Goal: Task Accomplishment & Management: Manage account settings

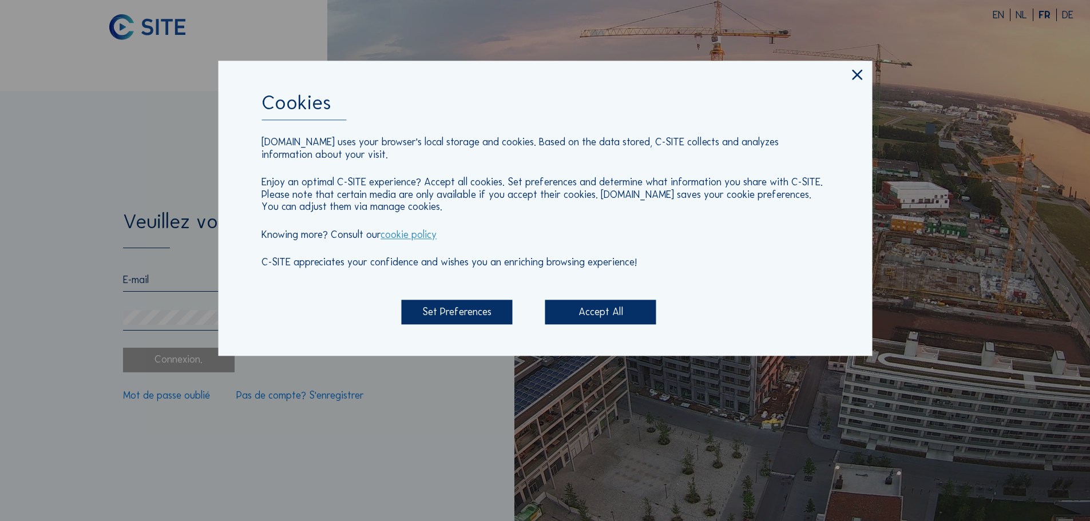
click at [602, 308] on div "Accept All" at bounding box center [600, 312] width 111 height 25
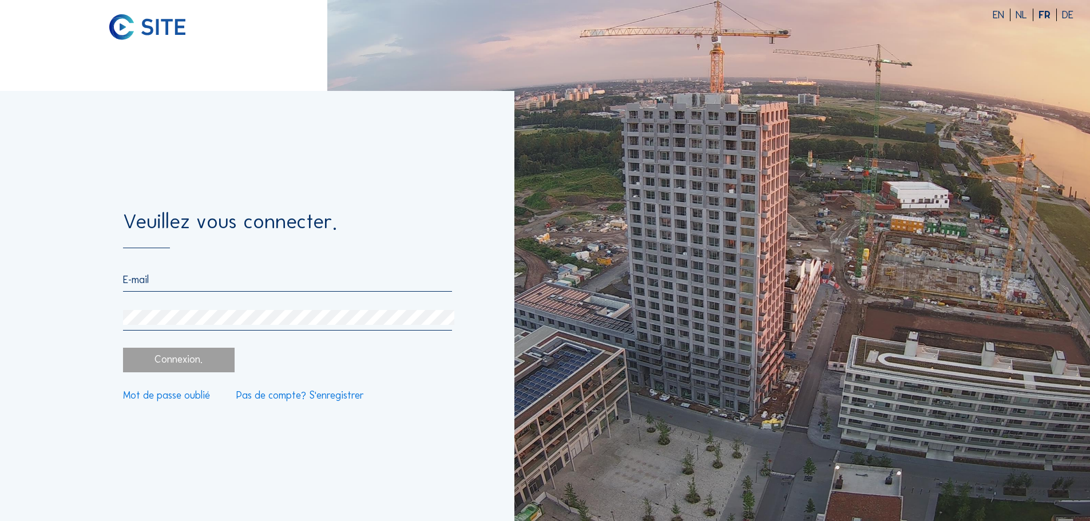
click at [259, 276] on input "email" at bounding box center [287, 279] width 328 height 13
type input "[PERSON_NAME][EMAIL_ADDRESS][DOMAIN_NAME]"
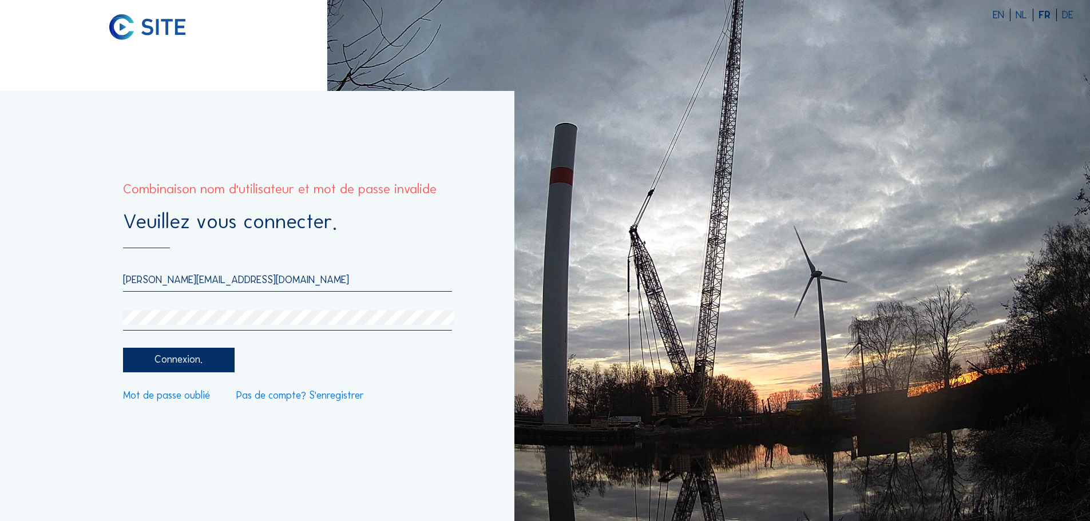
click at [113, 321] on div "Veuillez vous connecter. [PERSON_NAME][EMAIL_ADDRESS][DOMAIN_NAME] Connexion. M…" at bounding box center [257, 306] width 514 height 430
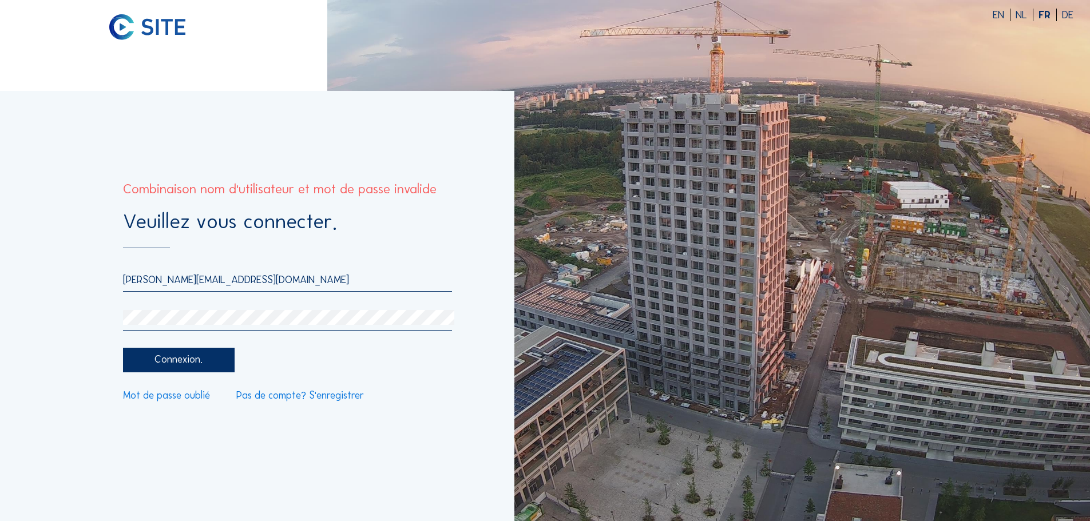
click at [102, 311] on div "Veuillez vous connecter. [PERSON_NAME][EMAIL_ADDRESS][DOMAIN_NAME] Connexion. M…" at bounding box center [257, 306] width 514 height 430
click at [195, 397] on link "Mot de passe oublié" at bounding box center [166, 396] width 87 height 10
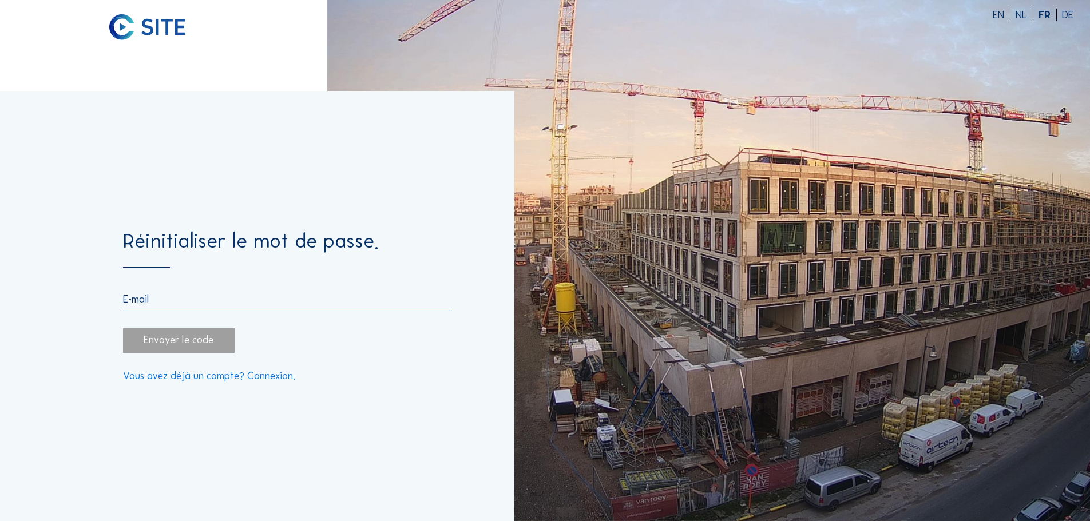
click at [204, 303] on input "email" at bounding box center [287, 299] width 328 height 13
click at [216, 303] on input "email" at bounding box center [287, 299] width 328 height 13
type input "[PERSON_NAME][EMAIL_ADDRESS][DOMAIN_NAME]"
click at [204, 353] on div "Envoyer le code" at bounding box center [178, 340] width 111 height 25
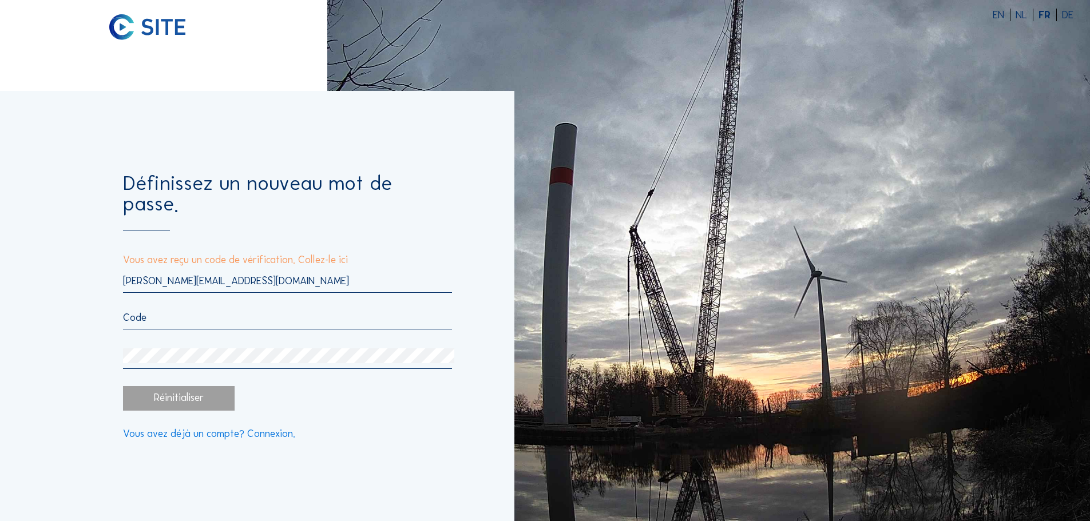
click at [221, 311] on input "text" at bounding box center [287, 317] width 328 height 13
click at [149, 312] on input "text" at bounding box center [287, 317] width 328 height 13
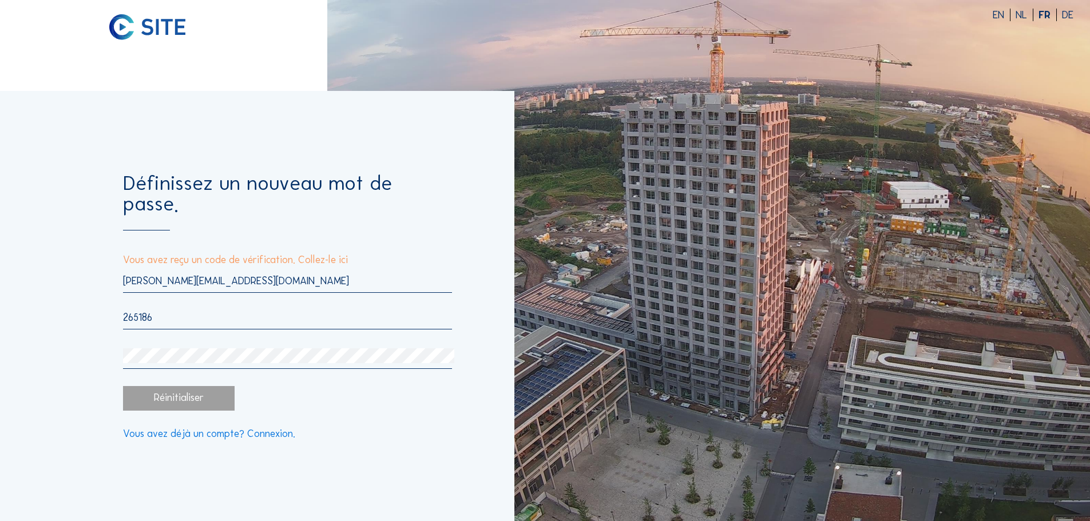
type input "265186"
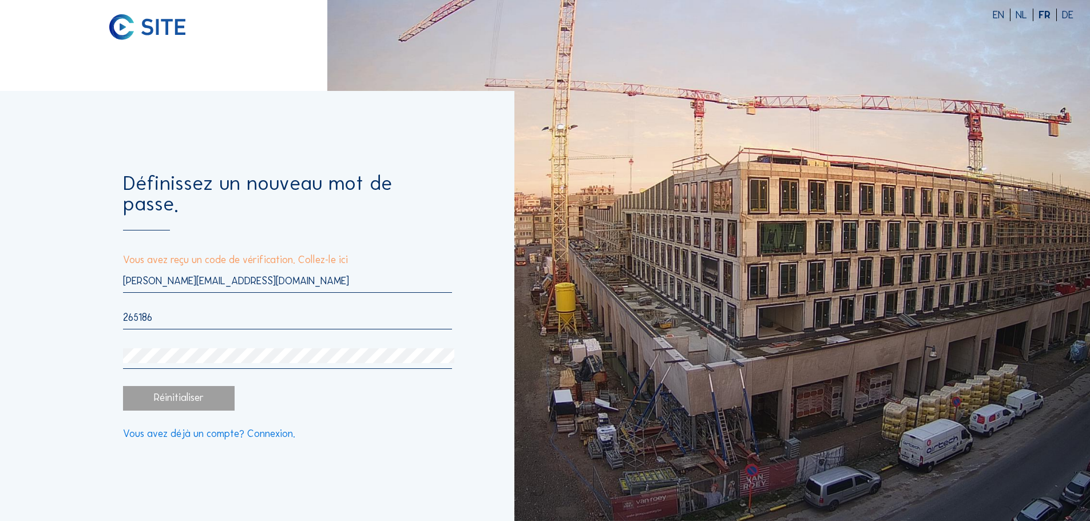
click at [199, 390] on div "Réinitialiser" at bounding box center [178, 398] width 111 height 25
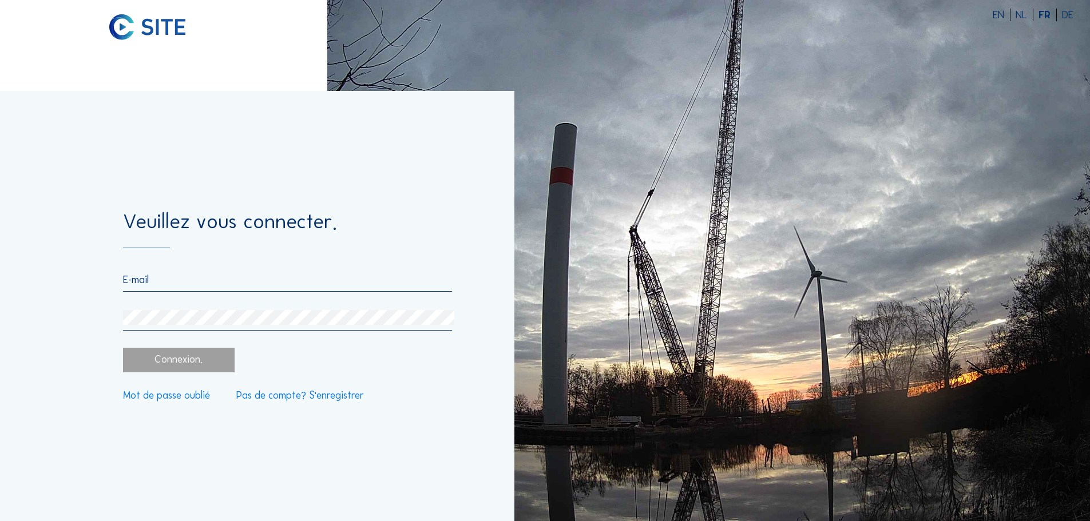
click at [197, 271] on form "Veuillez vous connecter. Connexion. Mot de passe oublié Pas de compte? S'enregi…" at bounding box center [287, 306] width 328 height 190
click at [198, 284] on input "email" at bounding box center [287, 279] width 328 height 13
type input "[PERSON_NAME][EMAIL_ADDRESS][DOMAIN_NAME]"
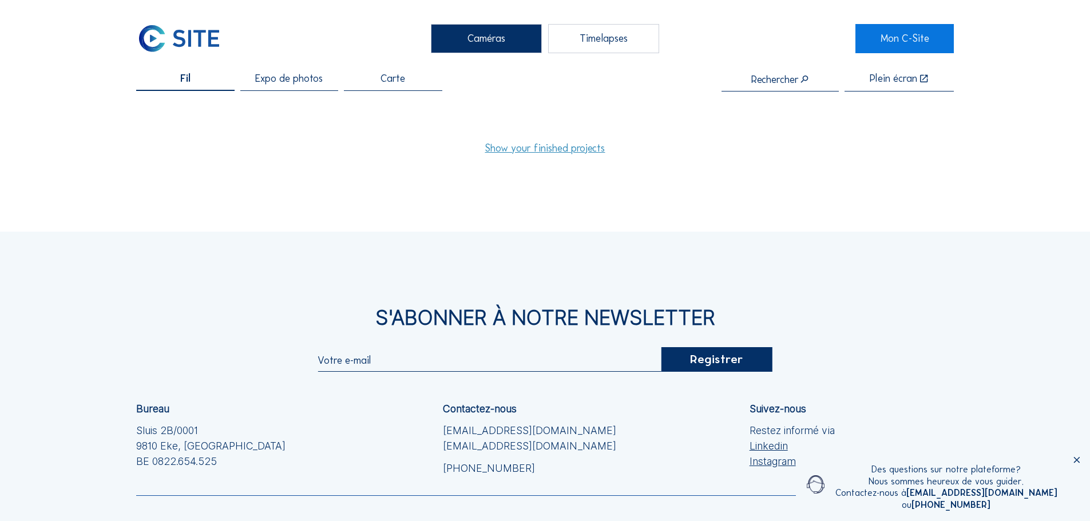
click at [304, 78] on span "Expo de photos" at bounding box center [289, 79] width 68 height 10
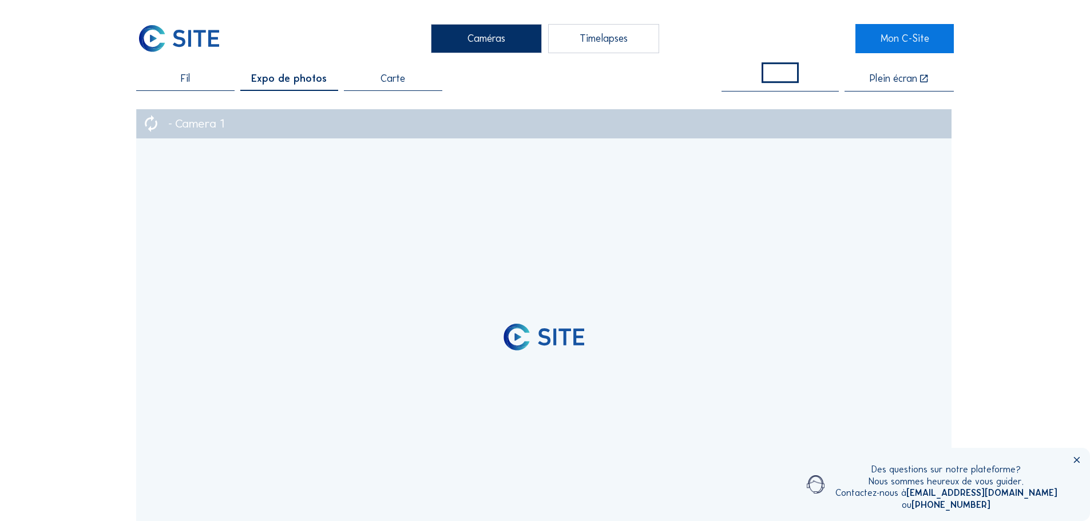
click at [403, 76] on span "Carte" at bounding box center [392, 79] width 25 height 10
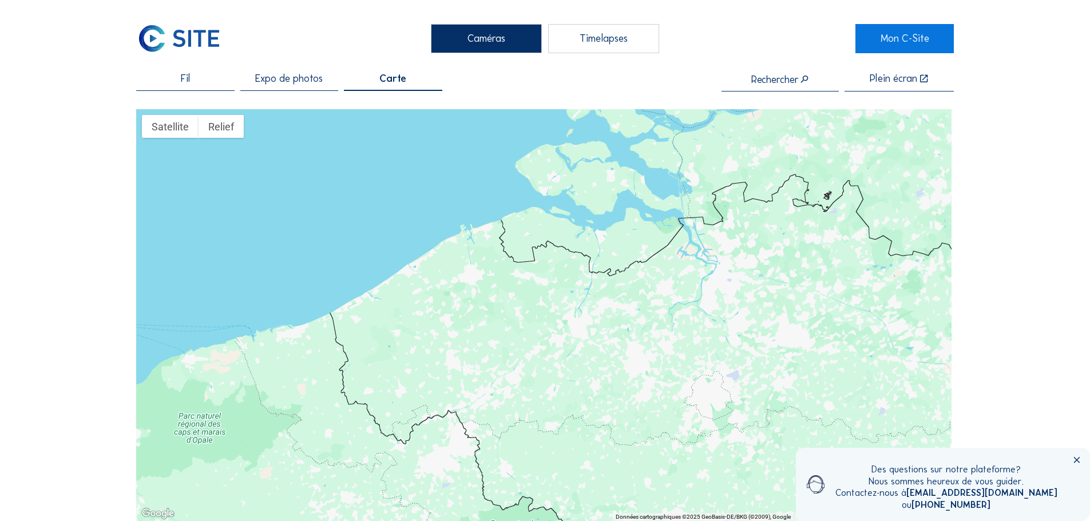
click at [605, 41] on div "Timelapses" at bounding box center [603, 38] width 111 height 29
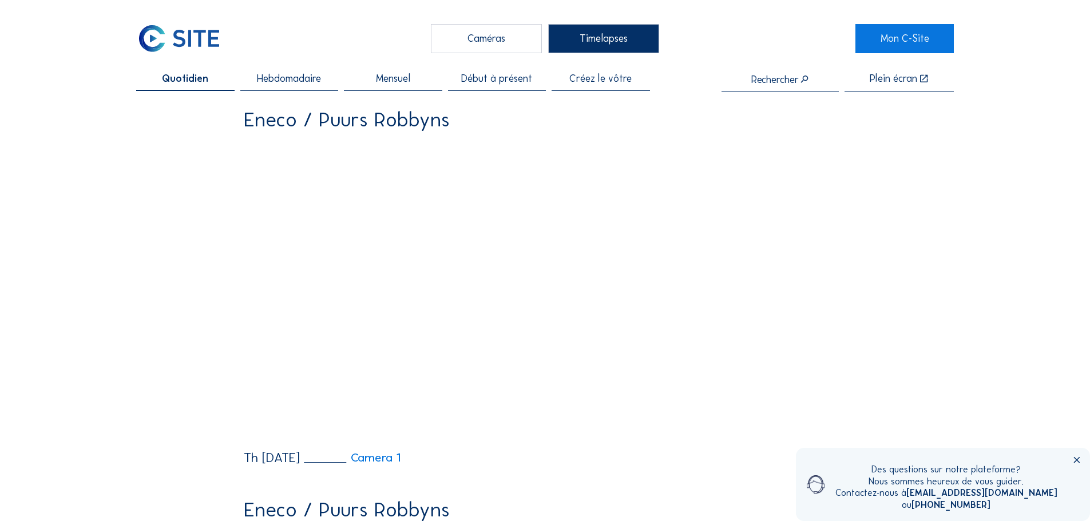
click at [478, 34] on div "Caméras" at bounding box center [486, 38] width 111 height 29
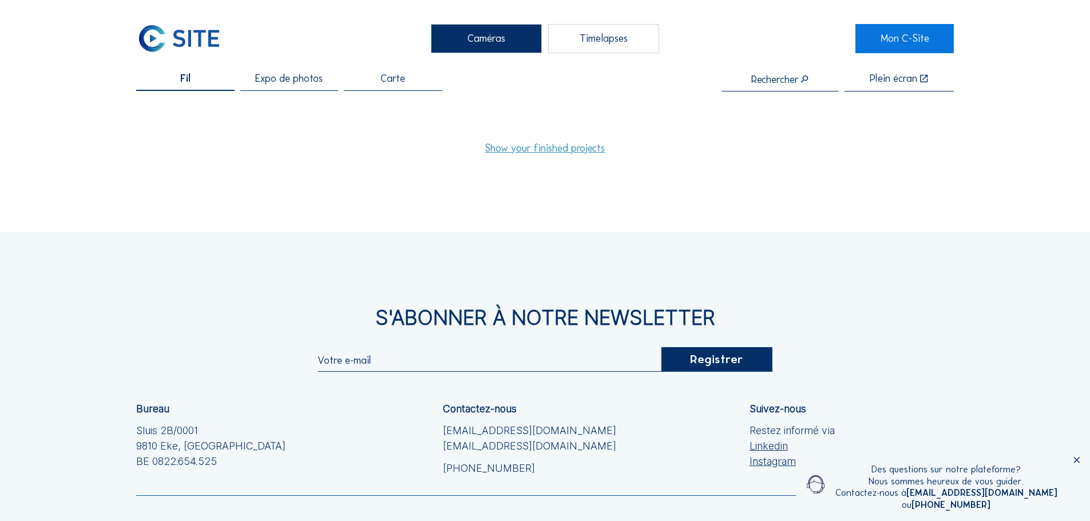
click at [288, 82] on span "Expo de photos" at bounding box center [289, 79] width 68 height 10
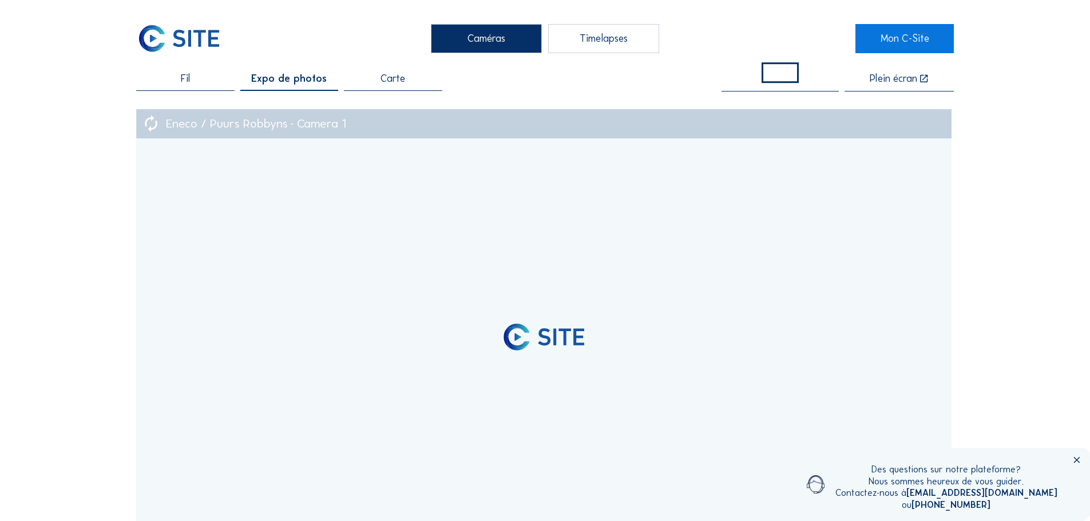
drag, startPoint x: 395, startPoint y: 78, endPoint x: 390, endPoint y: 81, distance: 5.9
click at [395, 78] on span "Carte" at bounding box center [392, 79] width 25 height 10
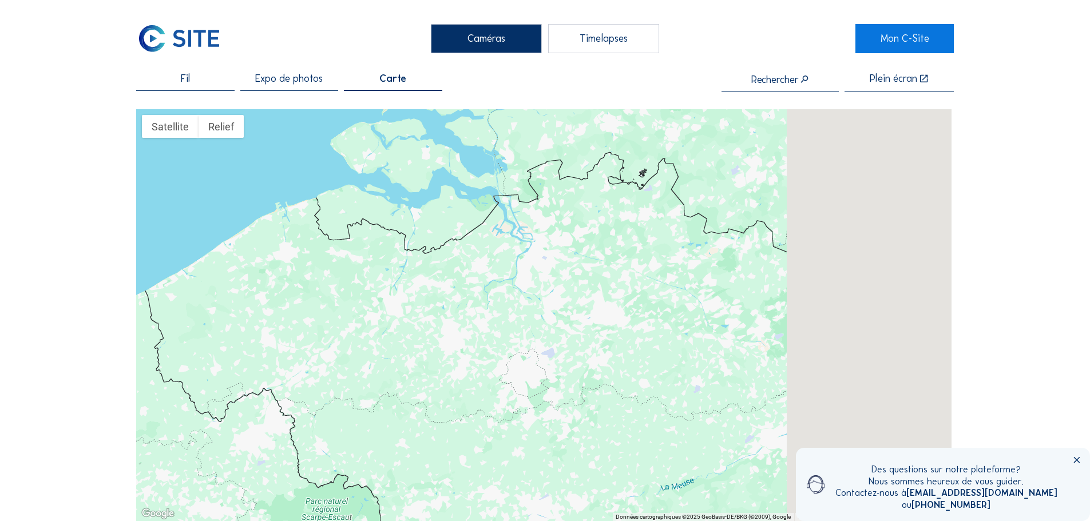
drag, startPoint x: 720, startPoint y: 291, endPoint x: 458, endPoint y: 262, distance: 263.7
click at [458, 262] on div at bounding box center [543, 314] width 815 height 411
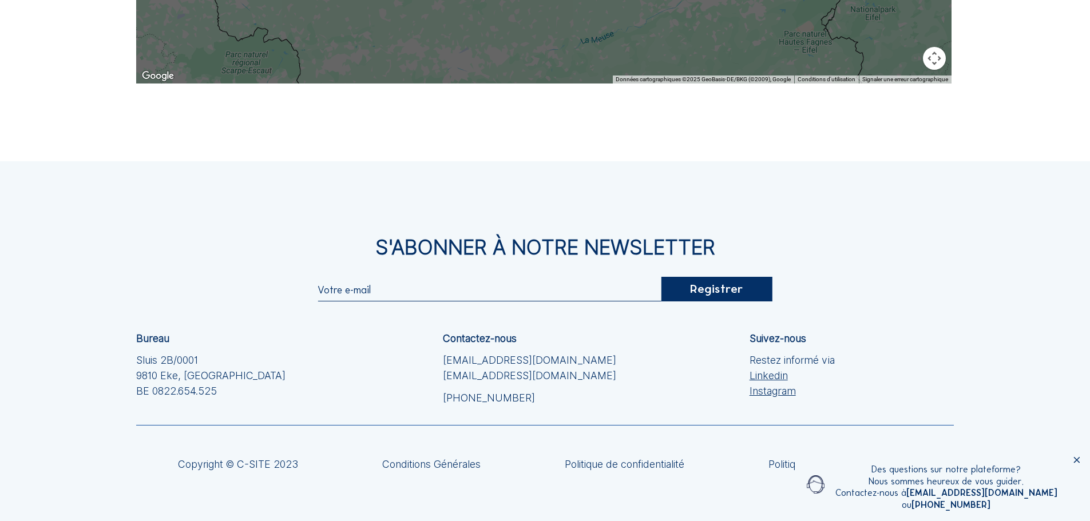
scroll to position [458, 0]
